Goal: Find specific page/section: Find specific page/section

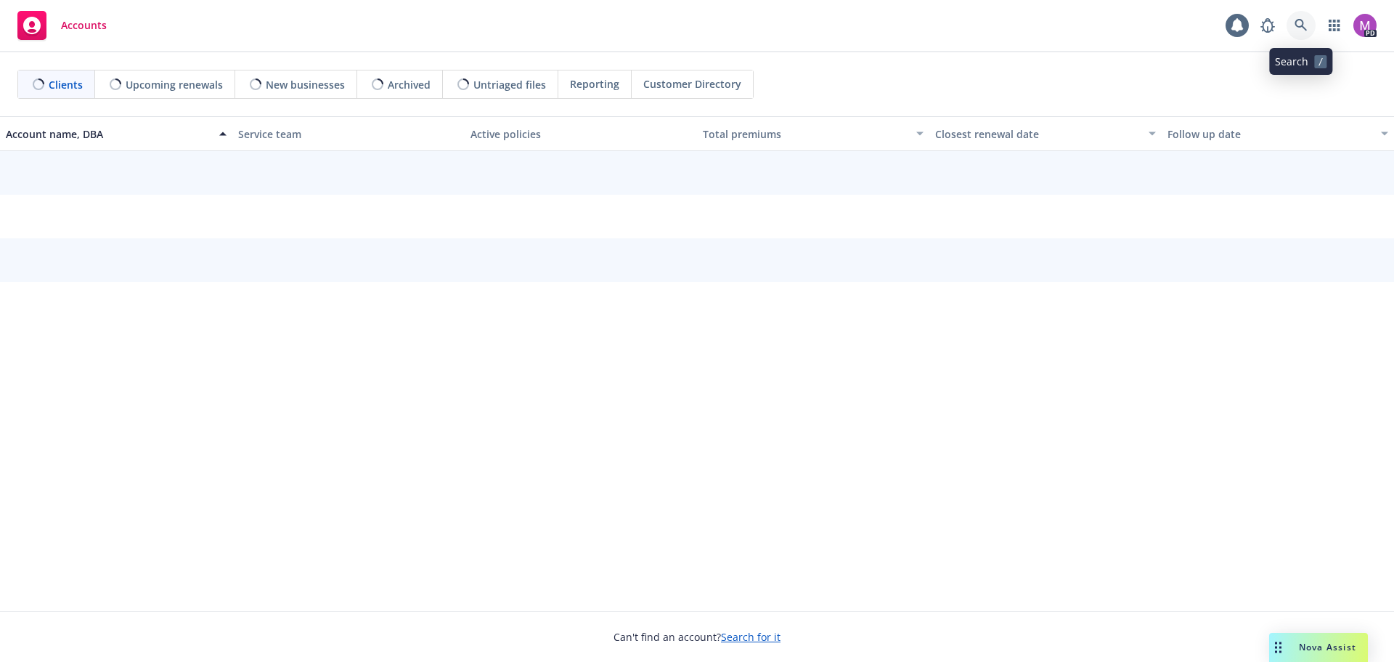
click at [1301, 25] on icon at bounding box center [1301, 25] width 13 height 13
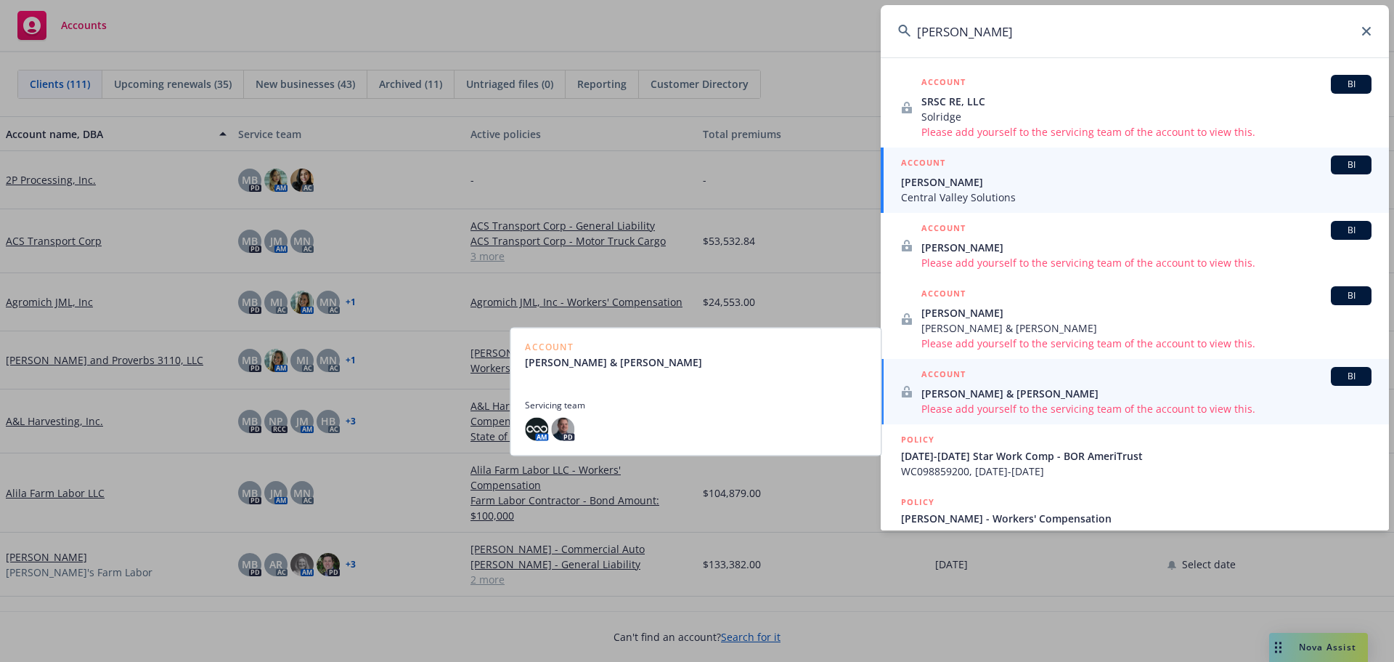
type input "[PERSON_NAME]"
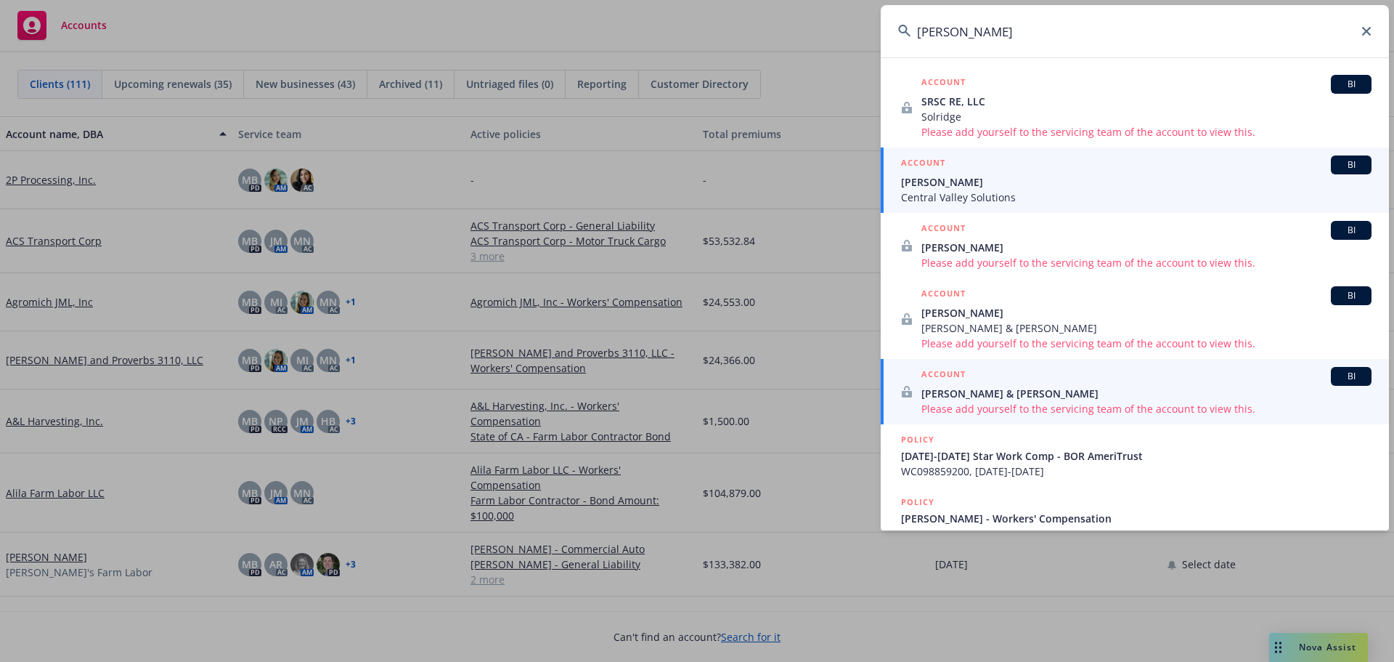
click at [948, 183] on span "[PERSON_NAME]" at bounding box center [1136, 181] width 471 height 15
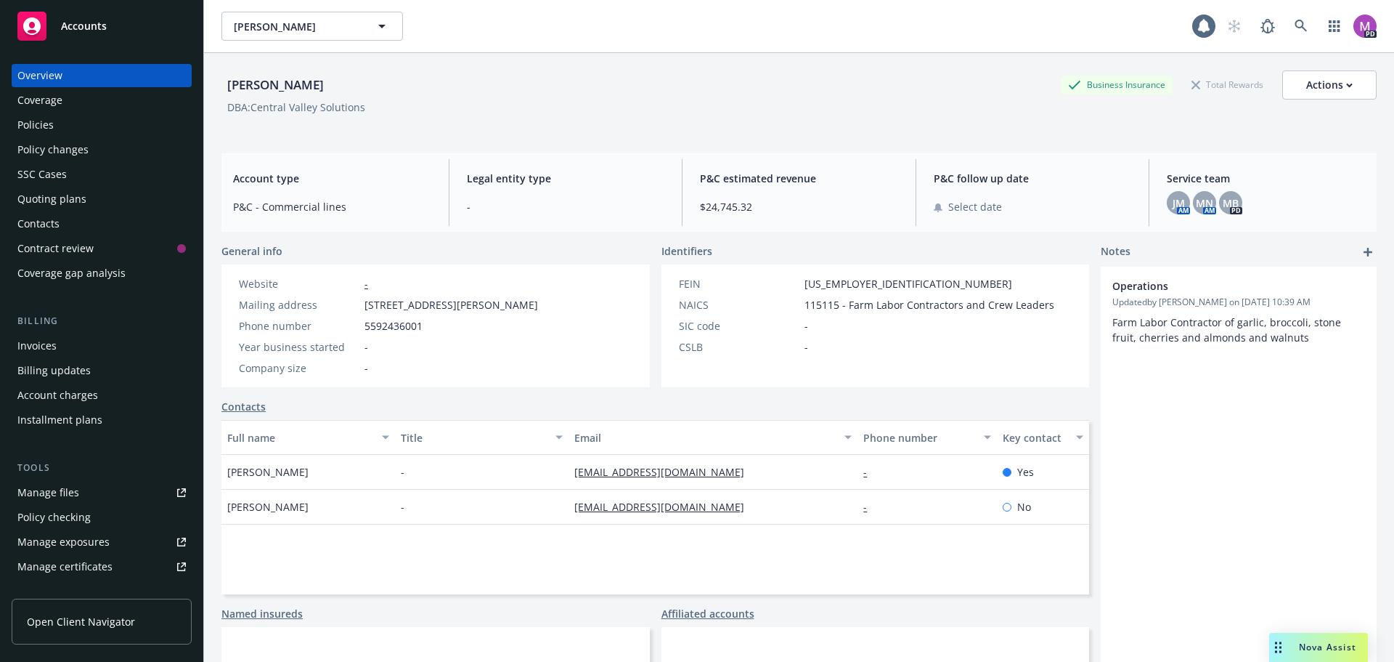
click at [41, 124] on div "Policies" at bounding box center [35, 124] width 36 height 23
